Goal: Task Accomplishment & Management: Use online tool/utility

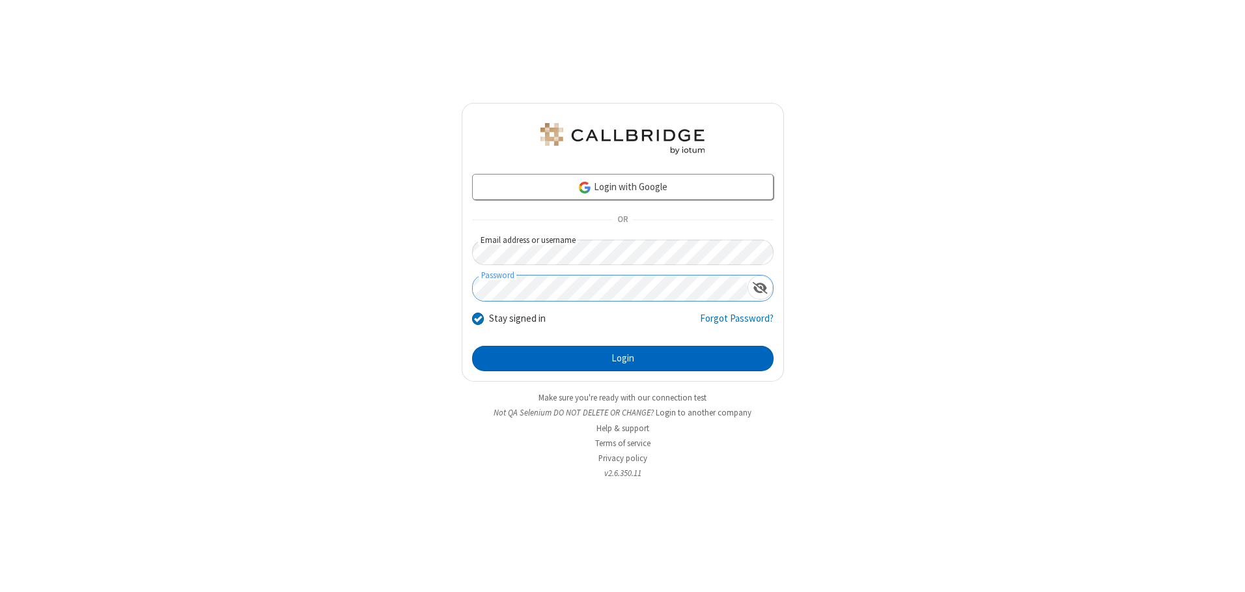
click at [622, 358] on button "Login" at bounding box center [622, 359] width 301 height 26
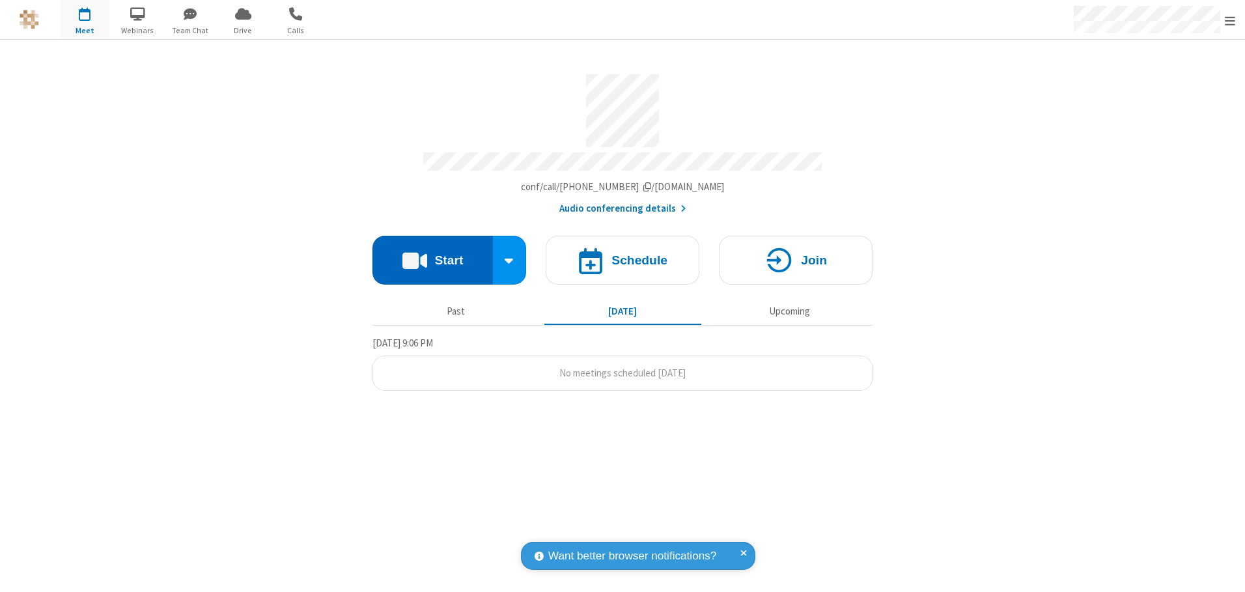
click at [432, 255] on button "Start" at bounding box center [432, 260] width 120 height 49
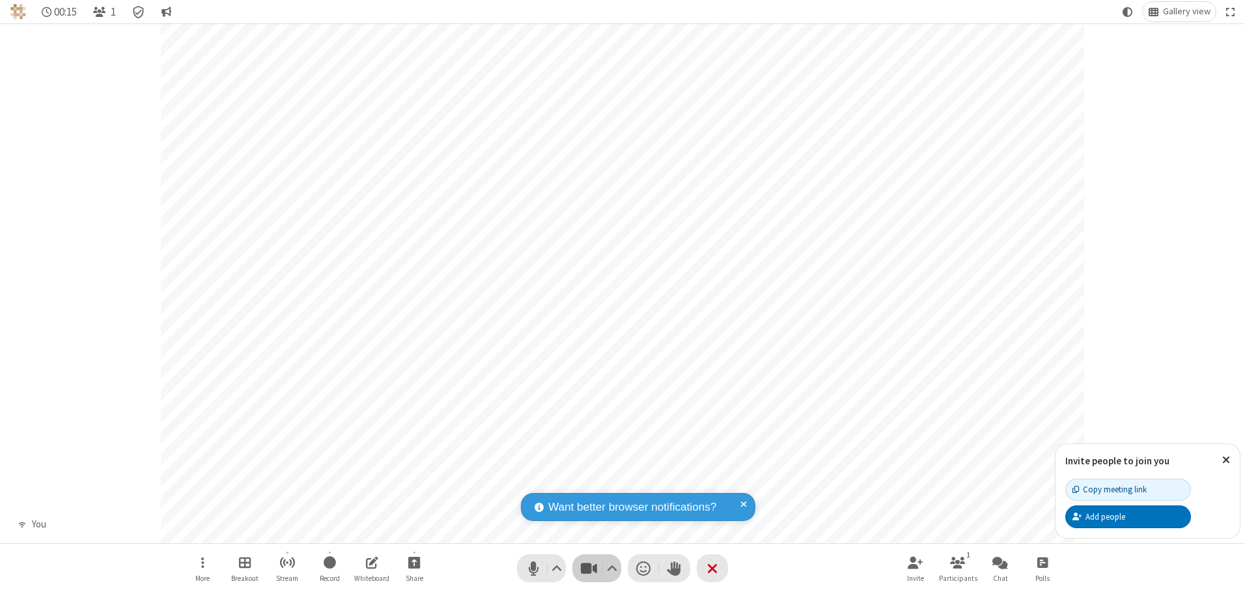
click at [588, 568] on span "Stop video (Alt+V)" at bounding box center [589, 568] width 20 height 19
click at [588, 568] on span "Start video (Alt+V)" at bounding box center [589, 568] width 20 height 19
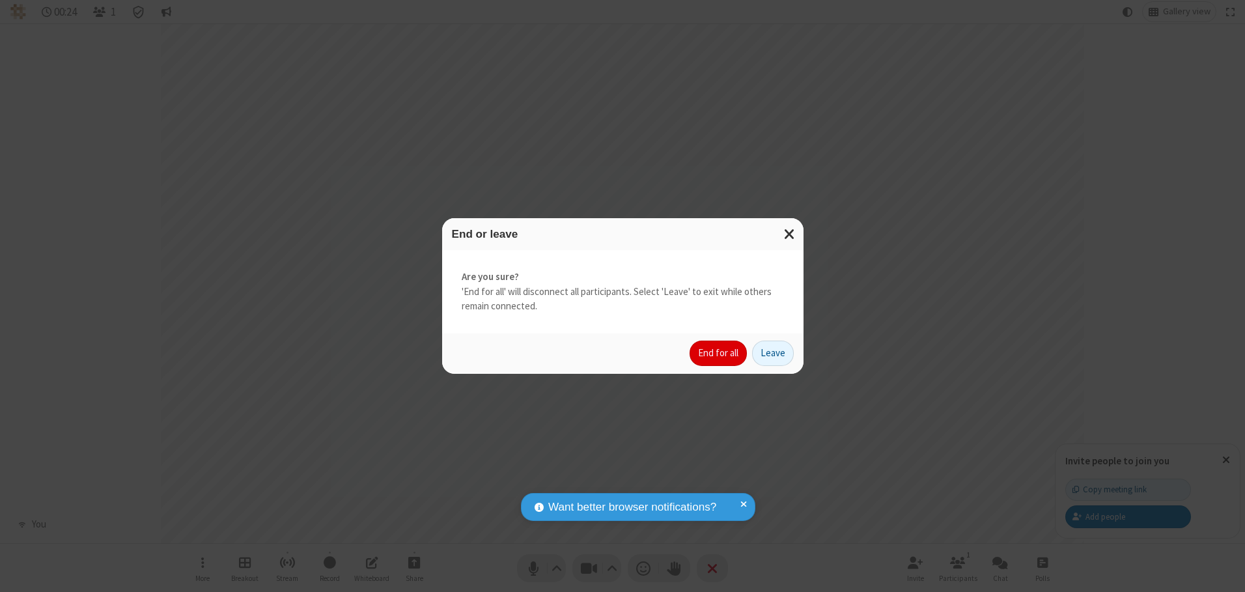
click at [719, 353] on button "End for all" at bounding box center [717, 353] width 57 height 26
